Goal: Task Accomplishment & Management: Use online tool/utility

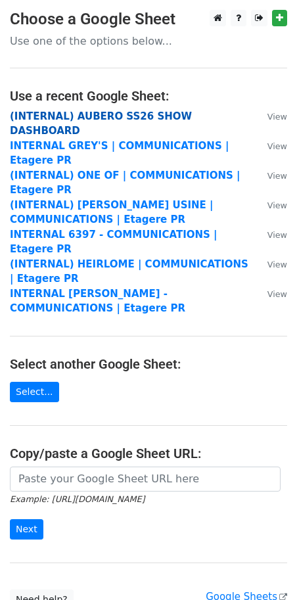
click at [83, 117] on strong "(INTERNAL) AUBERO SS26 SHOW DASHBOARD" at bounding box center [101, 123] width 182 height 27
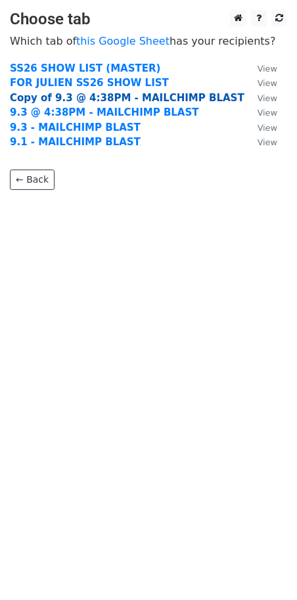
click at [39, 101] on strong "Copy of 9.3 @ 4:38PM - MAILCHIMP BLAST" at bounding box center [127, 98] width 235 height 12
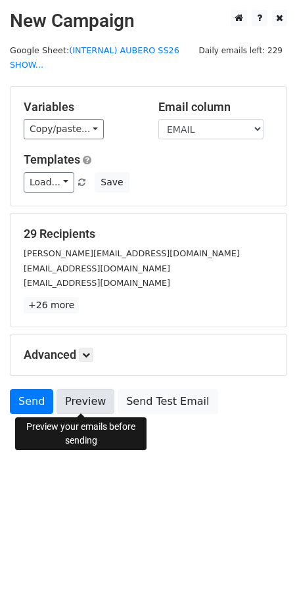
click at [80, 398] on link "Preview" at bounding box center [86, 401] width 58 height 25
click at [89, 354] on icon at bounding box center [86, 355] width 8 height 8
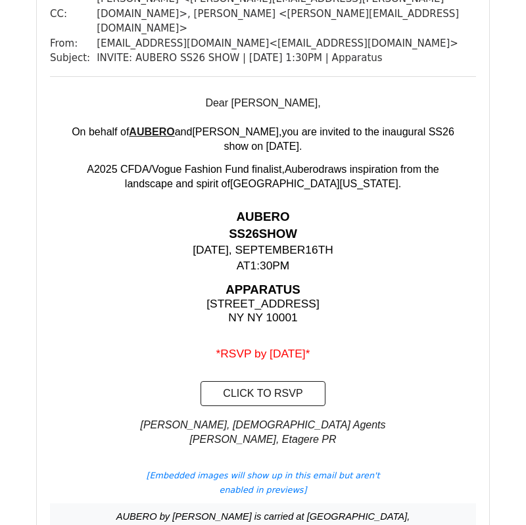
scroll to position [941, 0]
